Goal: Check status: Check status

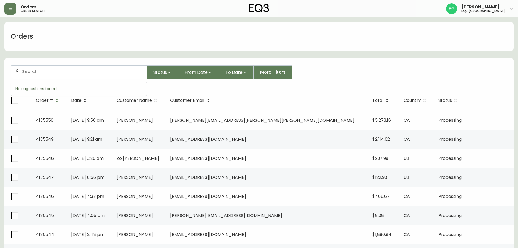
click at [56, 74] on input "text" at bounding box center [82, 71] width 120 height 5
type input "4133787"
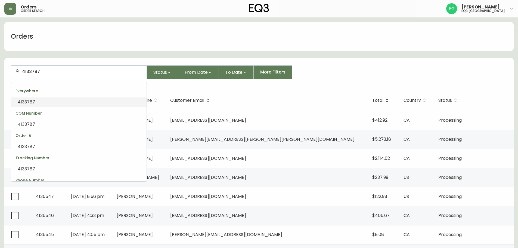
click at [56, 74] on input "4133787" at bounding box center [82, 71] width 120 height 5
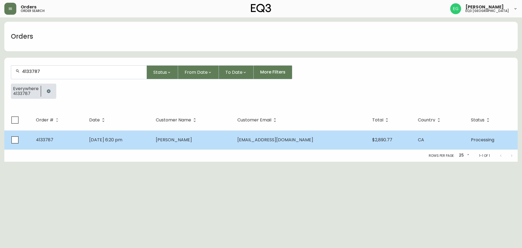
click at [113, 139] on span "[DATE] 6:20 pm" at bounding box center [105, 140] width 33 height 6
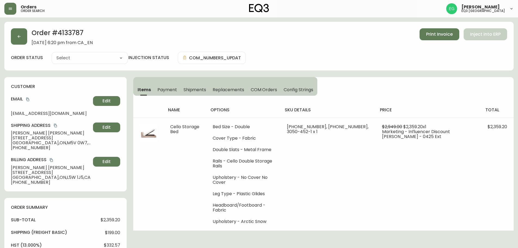
type input "Processing"
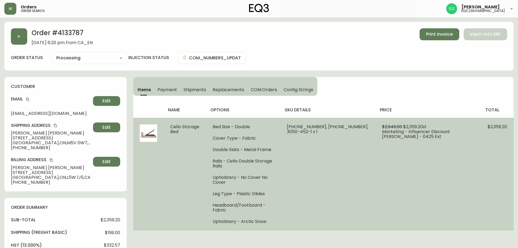
select select "PROCESSING"
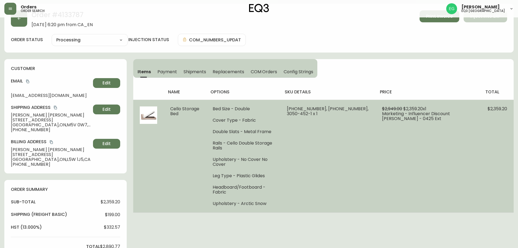
scroll to position [27, 0]
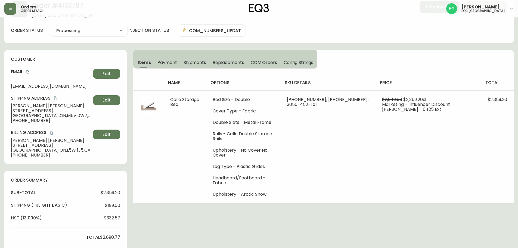
click at [191, 64] on span "Shipments" at bounding box center [195, 63] width 23 height 6
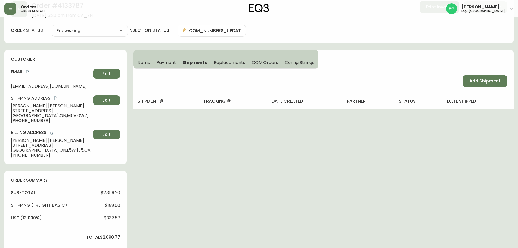
click at [219, 105] on th "tracking #" at bounding box center [233, 101] width 68 height 15
click at [170, 67] on button "Payment" at bounding box center [166, 62] width 26 height 12
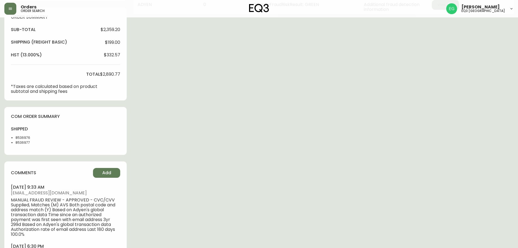
scroll to position [190, 0]
drag, startPoint x: 30, startPoint y: 136, endPoint x: 18, endPoint y: 133, distance: 12.8
click at [14, 138] on ul "8536976 8536977" at bounding box center [27, 140] width 32 height 10
copy li "8536976"
drag, startPoint x: 27, startPoint y: 143, endPoint x: 15, endPoint y: 145, distance: 11.5
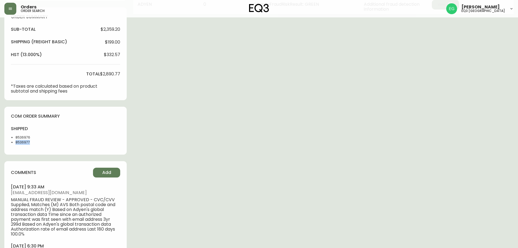
click at [15, 145] on div "shipped 8536976 8536977" at bounding box center [27, 137] width 32 height 22
copy li "8536977"
